Goal: Information Seeking & Learning: Learn about a topic

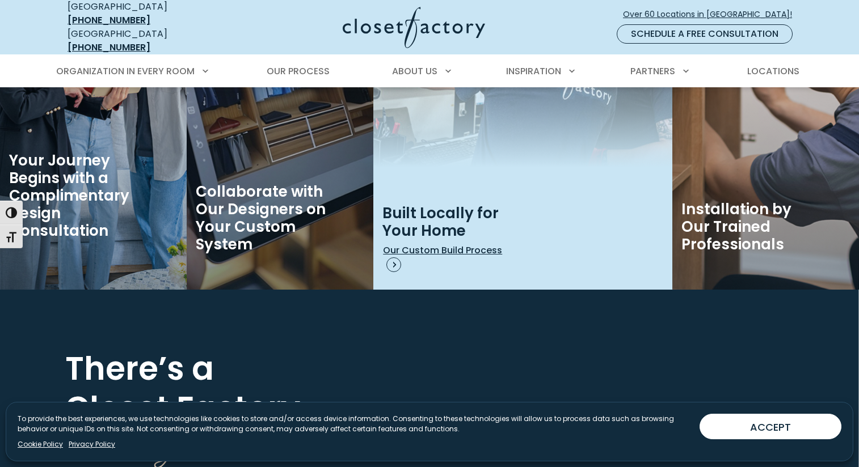
scroll to position [2315, 0]
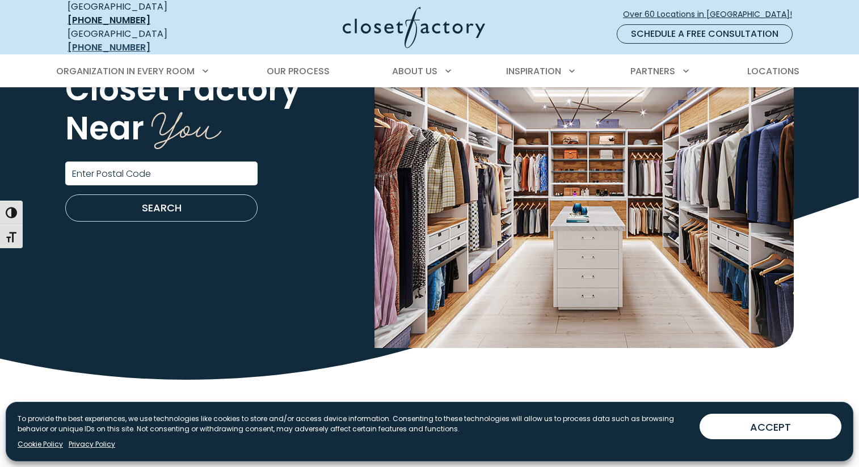
click at [128, 41] on link "[PHONE_NUMBER]" at bounding box center [108, 47] width 83 height 13
click at [167, 19] on div "USA (800) 838-7995" at bounding box center [149, 13] width 164 height 27
click at [150, 14] on link "[PHONE_NUMBER]" at bounding box center [108, 20] width 83 height 13
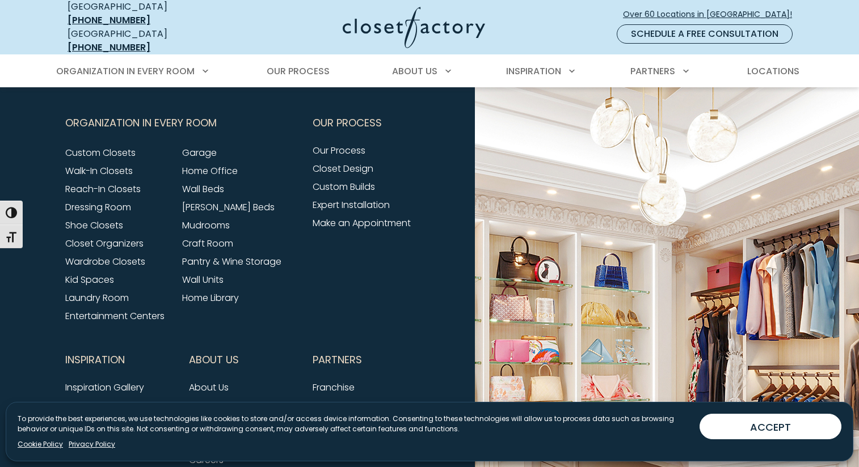
scroll to position [4741, 0]
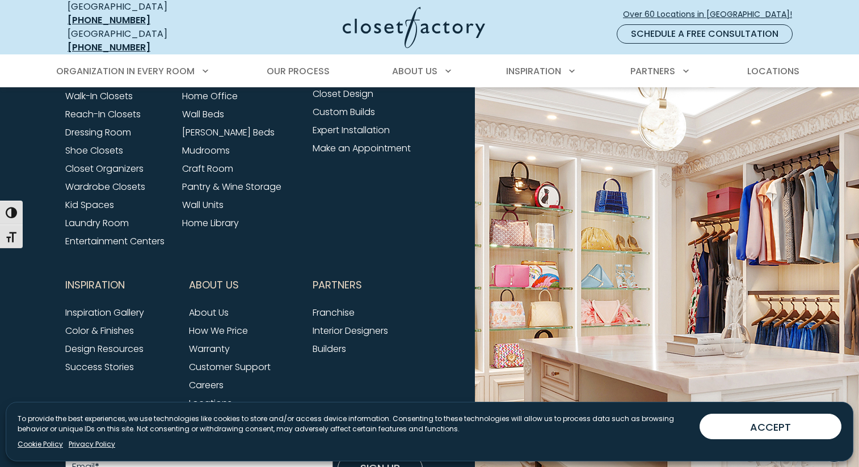
scroll to position [4635, 0]
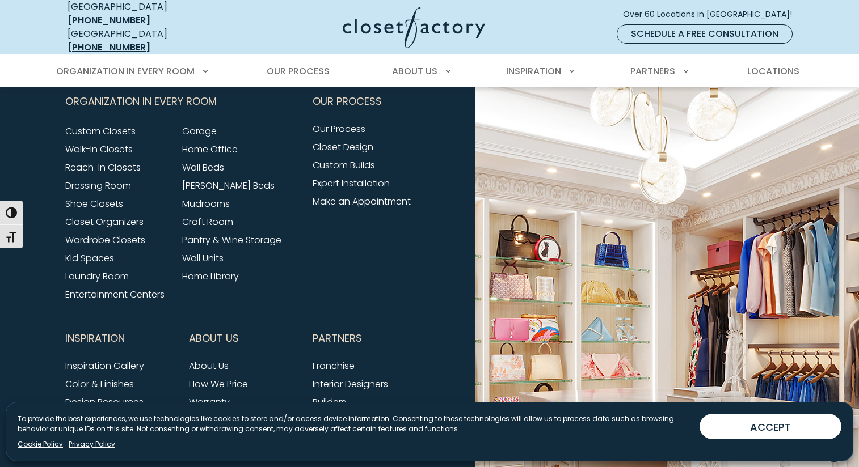
click at [224, 414] on link "Customer Support" at bounding box center [230, 420] width 82 height 13
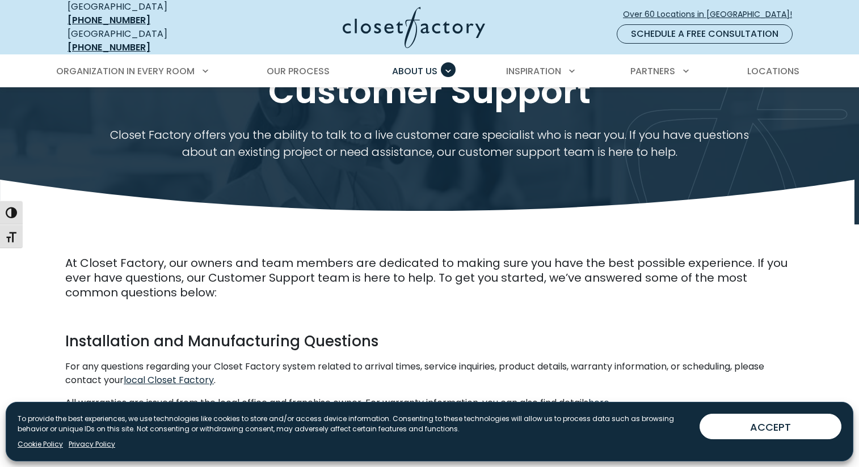
scroll to position [233, 0]
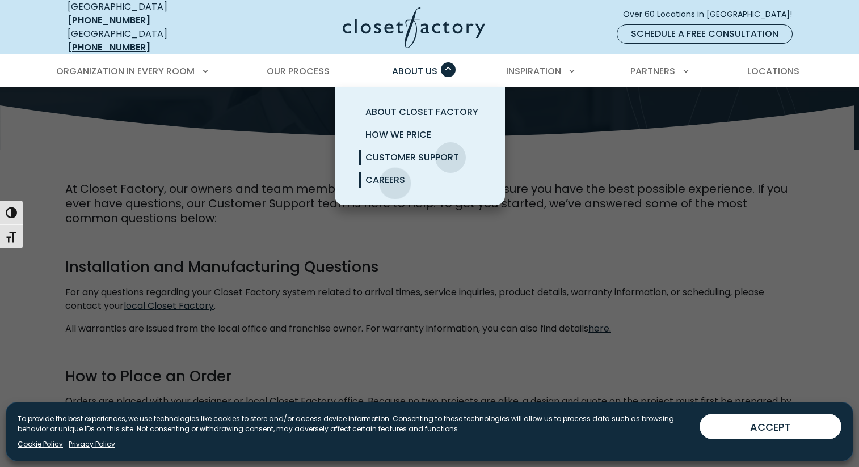
click at [395, 175] on span "Careers" at bounding box center [385, 180] width 40 height 13
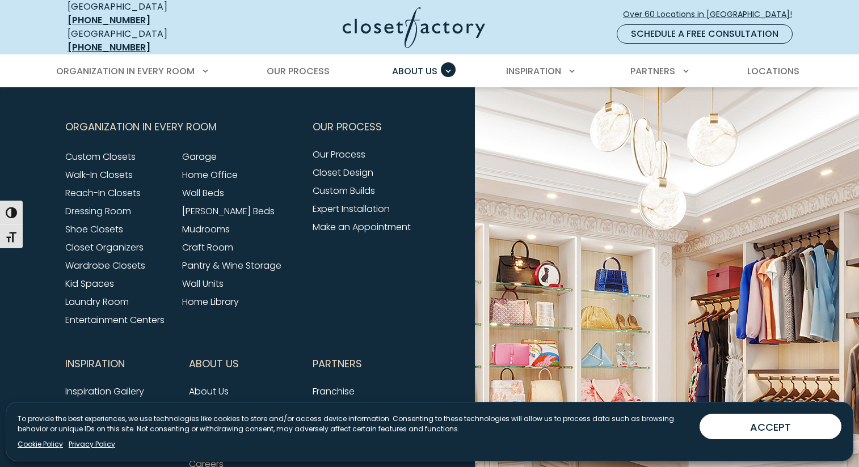
scroll to position [2817, 0]
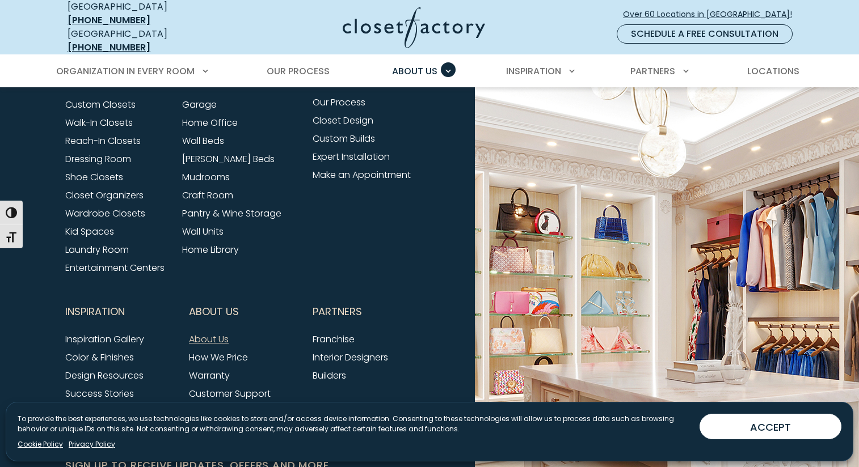
click at [214, 333] on link "About Us" at bounding box center [209, 339] width 40 height 13
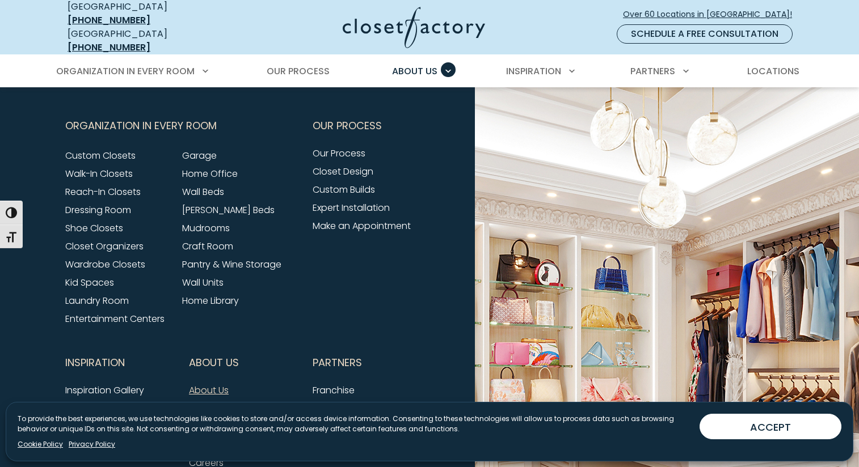
scroll to position [2945, 0]
